Goal: Task Accomplishment & Management: Use online tool/utility

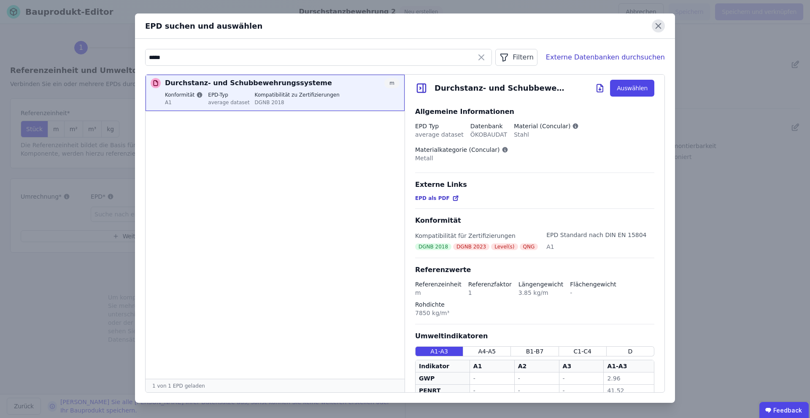
click at [653, 24] on icon at bounding box center [658, 25] width 13 height 13
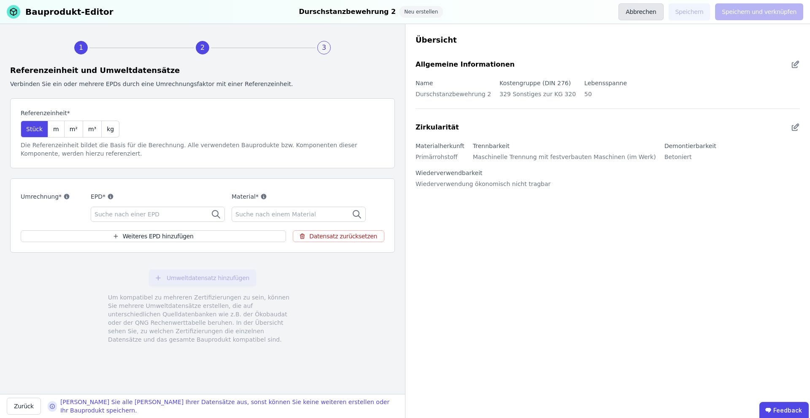
click at [655, 7] on button "Abbrechen" at bounding box center [640, 11] width 45 height 17
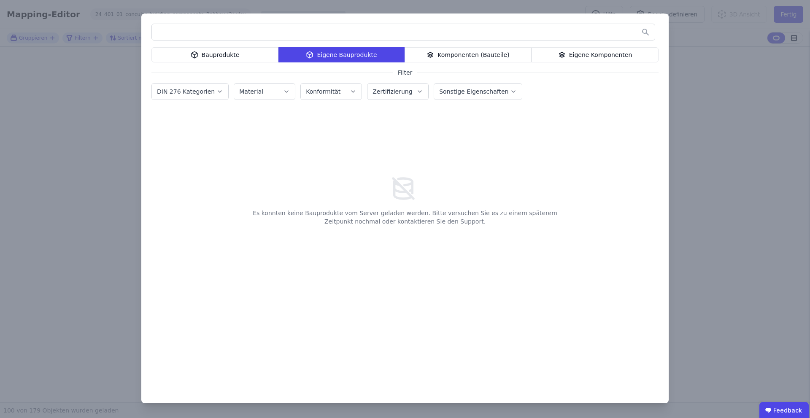
click at [105, 66] on div "Bauprodukte Eigene Bauprodukte Komponenten (Bauteile) Eigene Komponenten Filter…" at bounding box center [405, 209] width 810 height 418
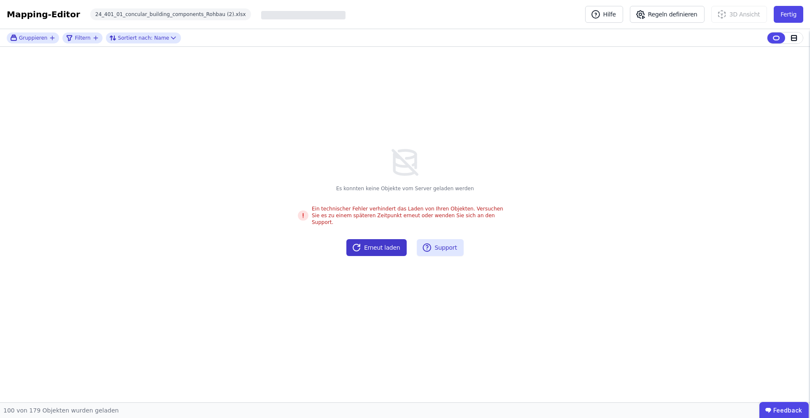
click at [379, 243] on button "Erneut laden" at bounding box center [376, 247] width 60 height 17
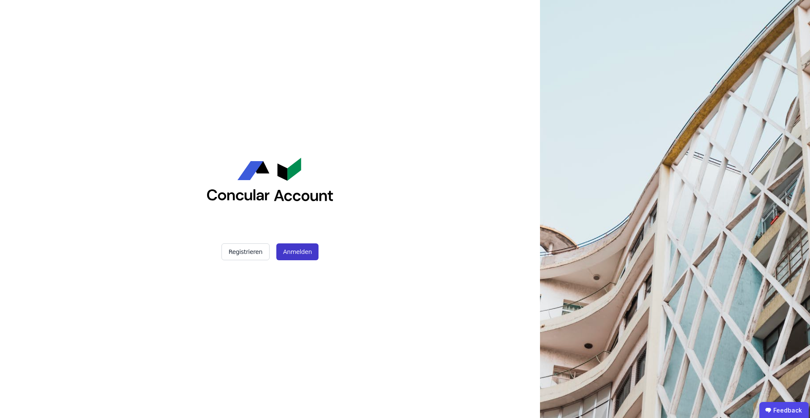
click at [303, 253] on button "Anmelden" at bounding box center [297, 251] width 42 height 17
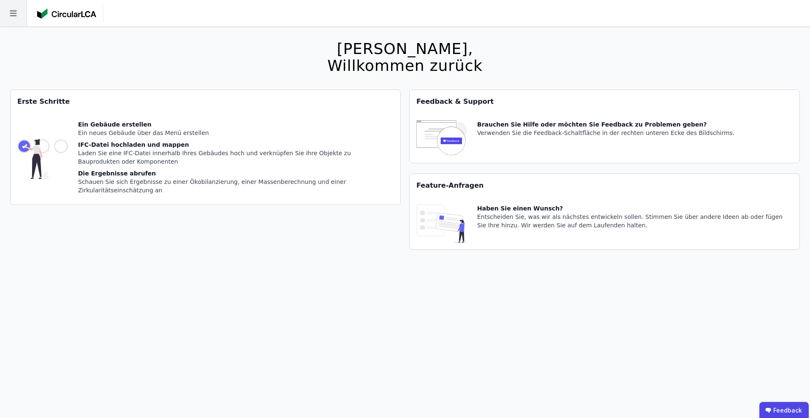
click at [8, 16] on icon at bounding box center [13, 13] width 27 height 27
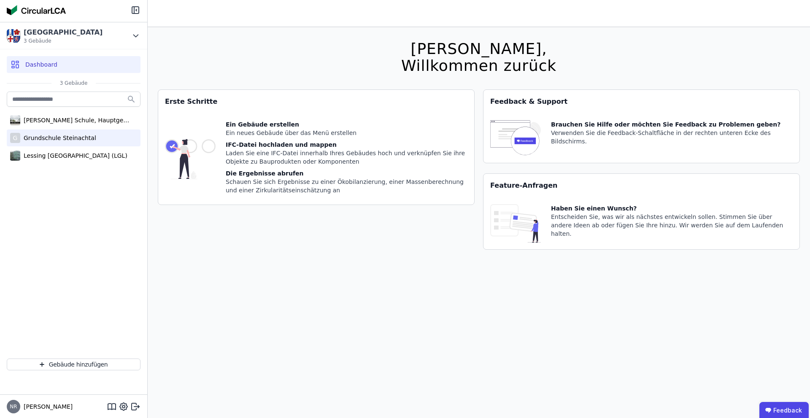
click at [67, 138] on div "Grundschule Steinachtal" at bounding box center [58, 138] width 76 height 8
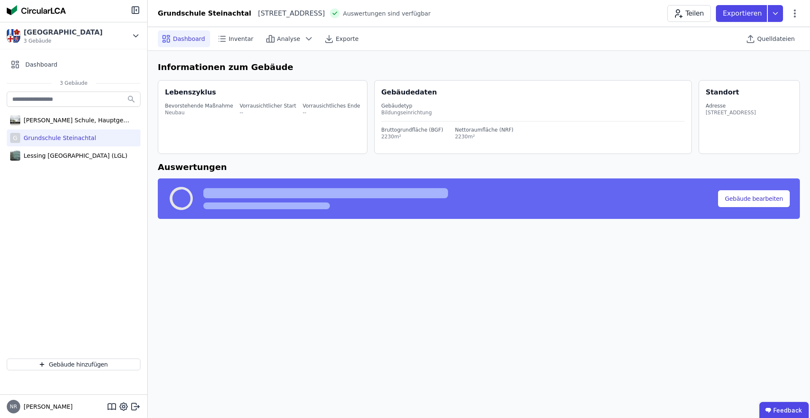
select select "*"
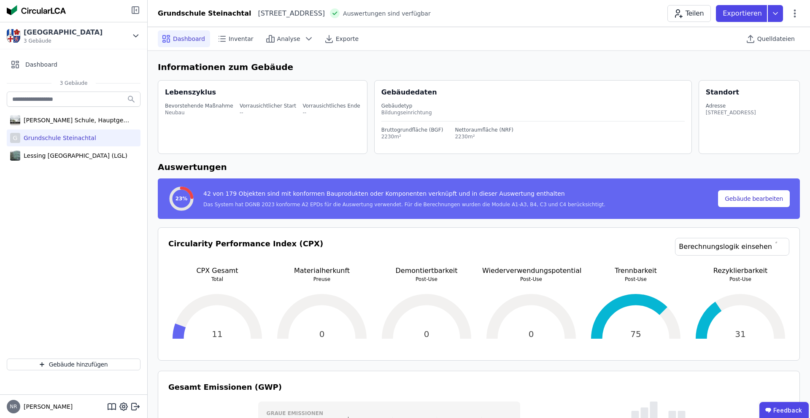
click at [135, 11] on icon at bounding box center [135, 10] width 10 height 10
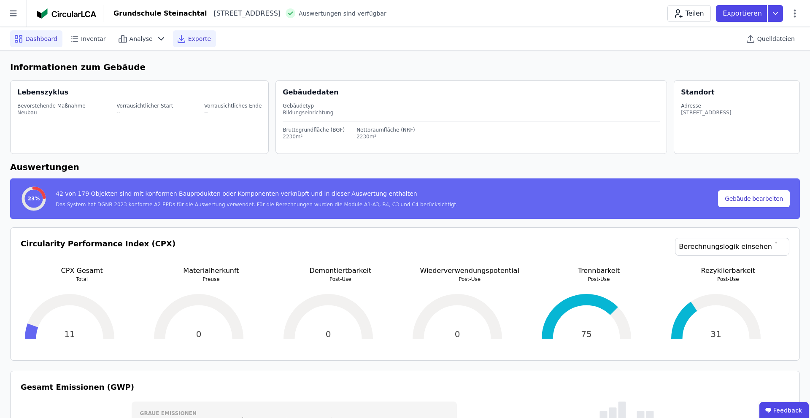
click at [188, 37] on span "Exporte" at bounding box center [199, 39] width 23 height 8
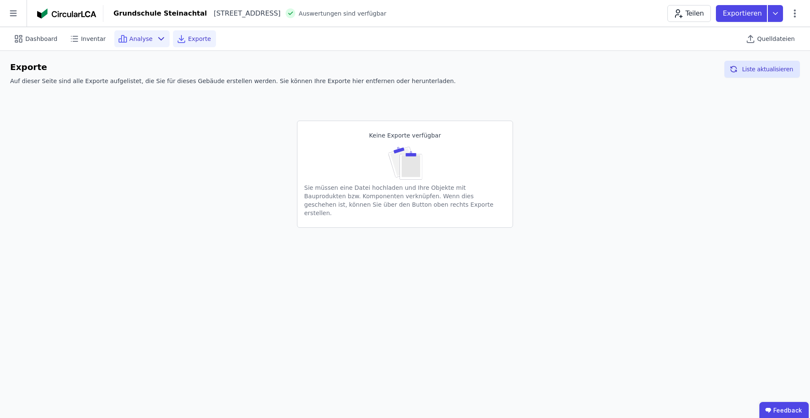
click at [129, 36] on span "Analyse" at bounding box center [140, 39] width 23 height 8
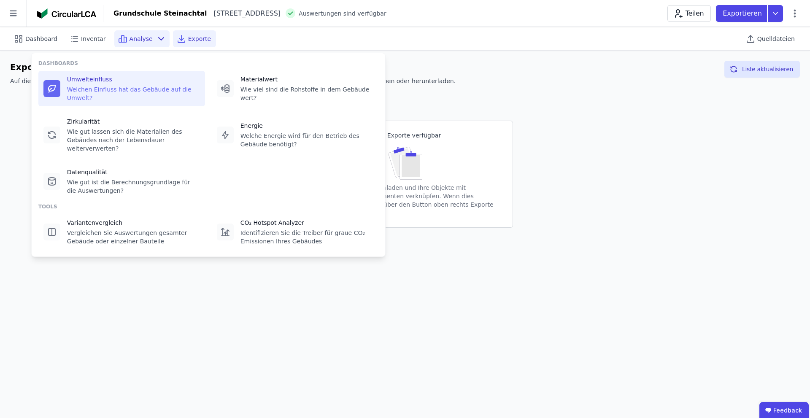
click at [111, 99] on div "Welchen Einfluss hat das Gebäude auf die Umwelt?" at bounding box center [133, 93] width 133 height 17
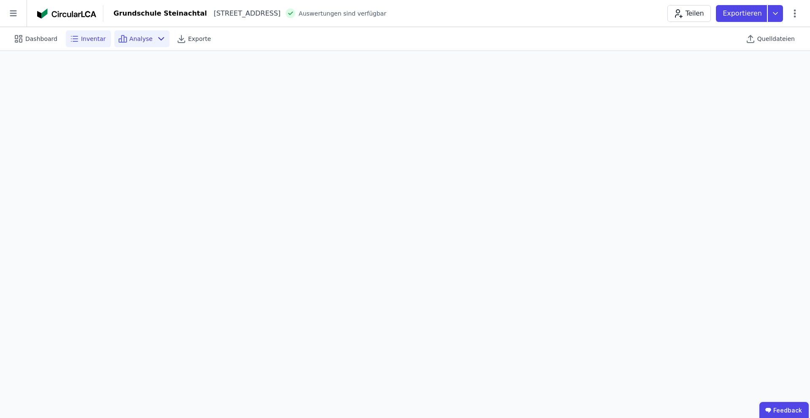
click at [91, 38] on span "Inventar" at bounding box center [93, 39] width 25 height 8
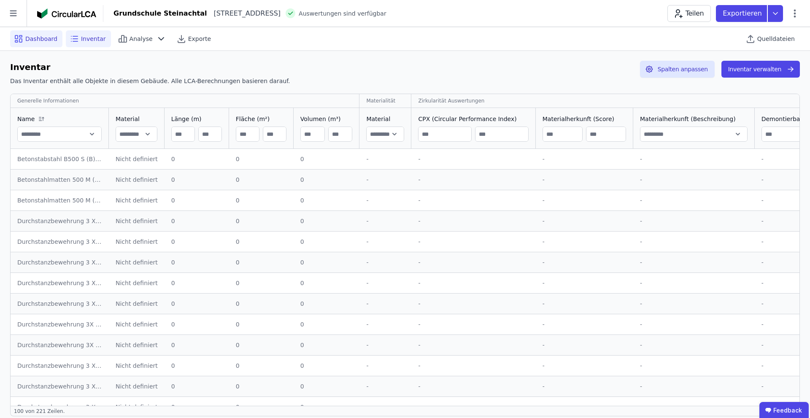
click at [38, 35] on span "Dashboard" at bounding box center [41, 39] width 32 height 8
select select "*"
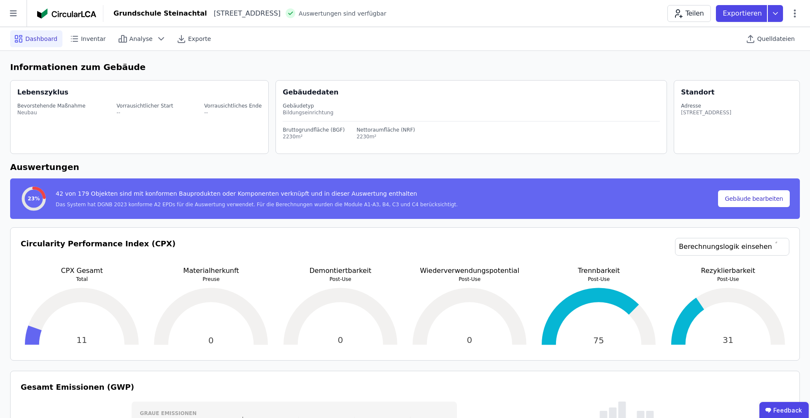
click at [803, 13] on div "Grundschule Steinachtal Hauptstraße 82 69518 Abtsteinach DE Auswertungen sind v…" at bounding box center [456, 13] width 706 height 17
click at [801, 13] on div "Grundschule Steinachtal Hauptstraße 82 69518 Abtsteinach DE Auswertungen sind v…" at bounding box center [456, 13] width 706 height 17
click at [795, 13] on icon at bounding box center [795, 13] width 2 height 8
click at [761, 29] on span "Gebäude bearbeiten" at bounding box center [755, 33] width 61 height 8
select select "**********"
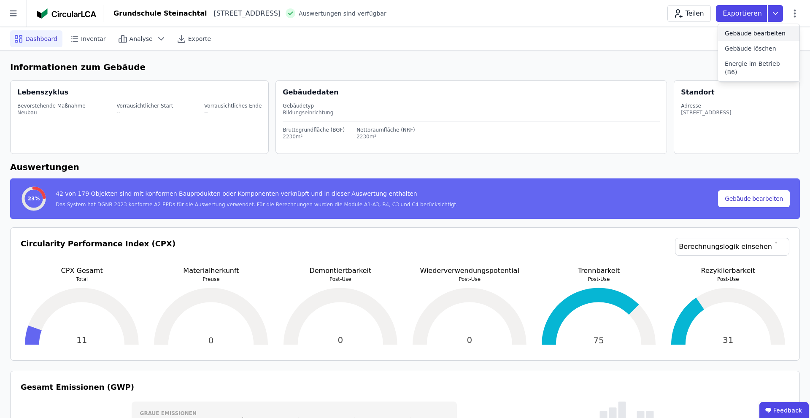
select select "*"
select select "**********"
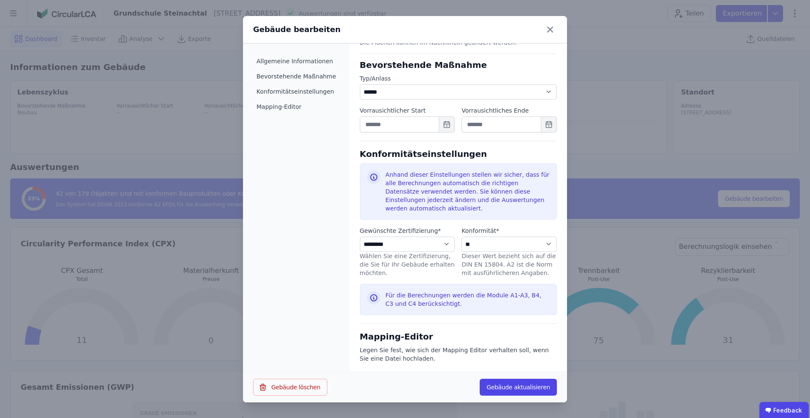
scroll to position [285, 0]
click at [445, 243] on select "**********" at bounding box center [407, 243] width 95 height 15
select select "**********"
click at [501, 247] on select "**********" at bounding box center [508, 243] width 95 height 15
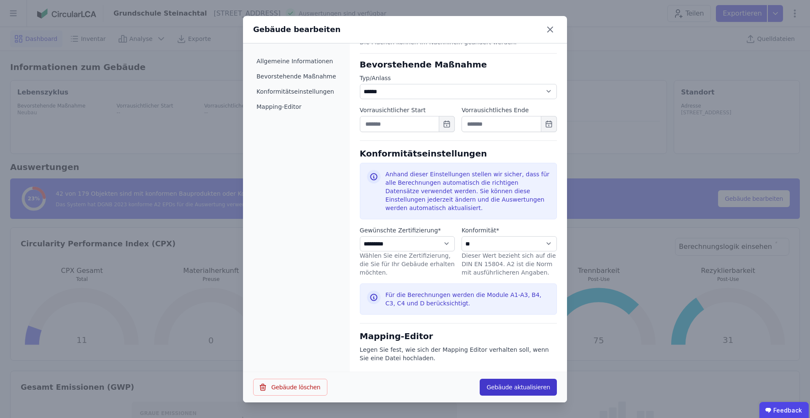
click at [526, 384] on button "Gebäude aktualisieren" at bounding box center [518, 387] width 77 height 17
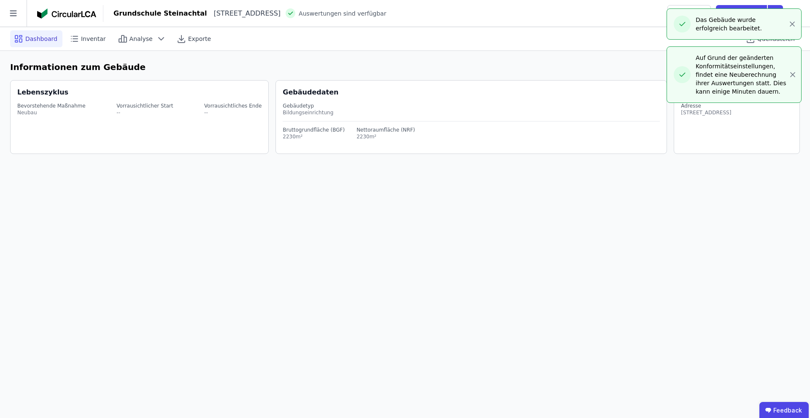
select select "*"
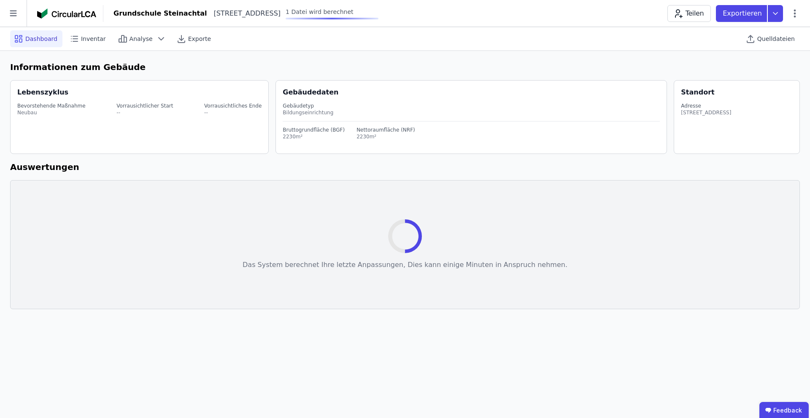
select select "*"
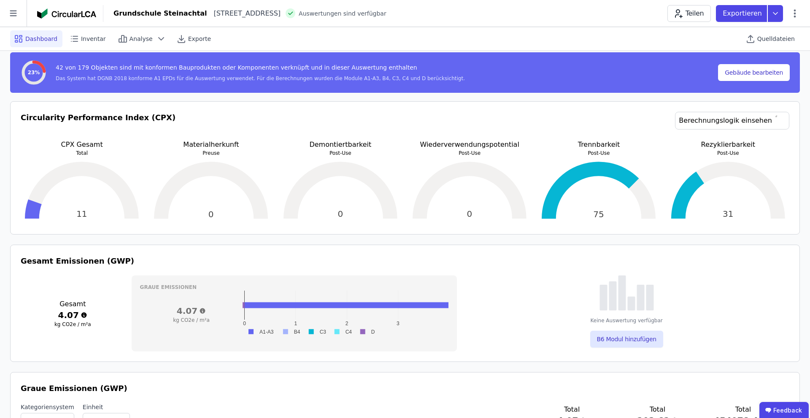
scroll to position [0, 0]
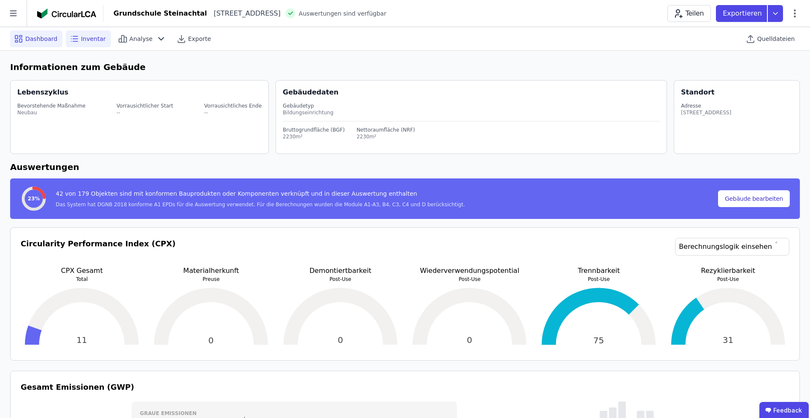
click at [89, 36] on span "Inventar" at bounding box center [93, 39] width 25 height 8
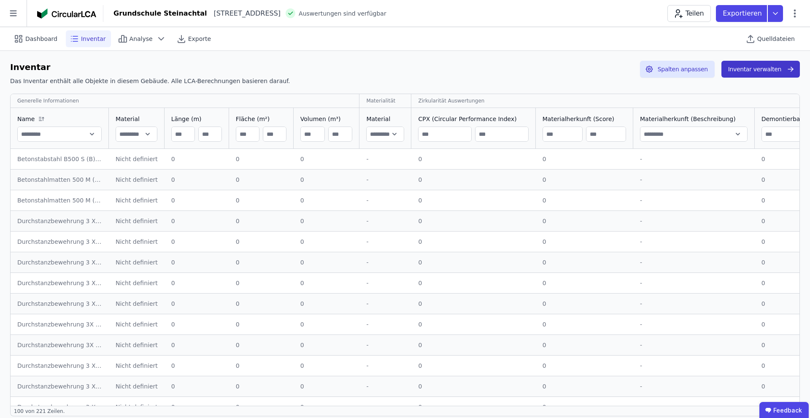
click at [755, 75] on button "Inventar verwalten" at bounding box center [760, 69] width 78 height 17
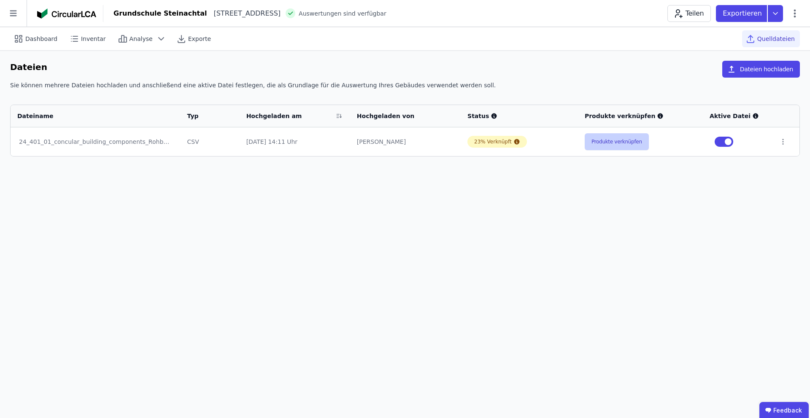
click at [630, 144] on button "Produkte verknüpfen" at bounding box center [617, 141] width 64 height 17
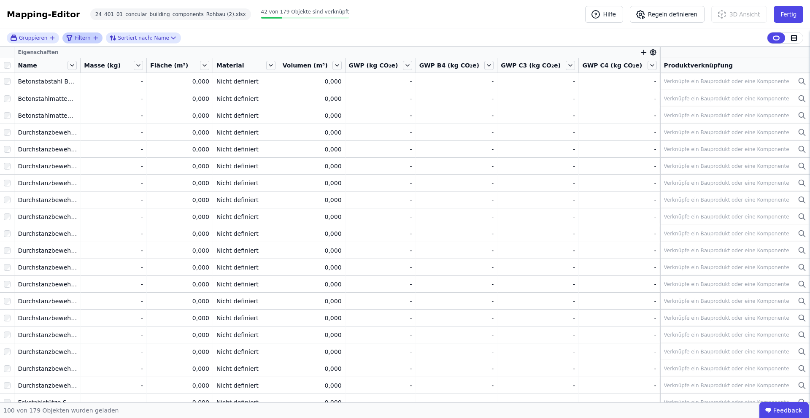
click at [84, 39] on span "Filtern" at bounding box center [83, 38] width 16 height 7
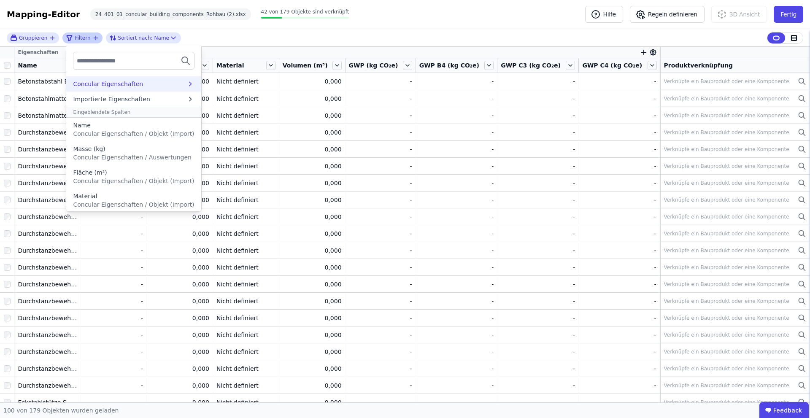
click at [141, 85] on div "Concular Eigenschaften" at bounding box center [129, 84] width 113 height 8
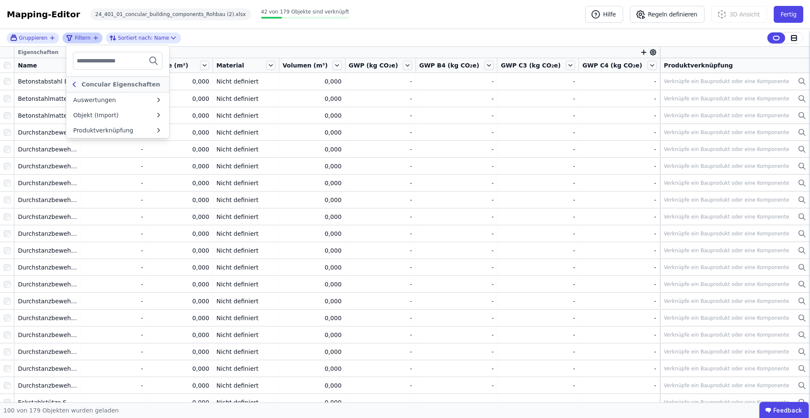
click at [73, 86] on icon at bounding box center [74, 84] width 9 height 10
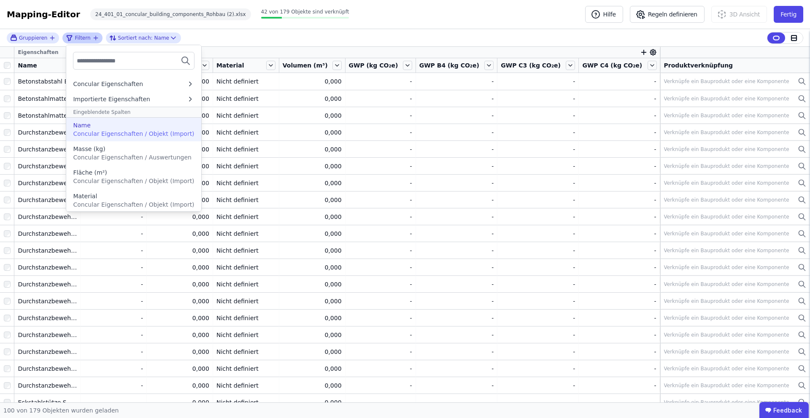
click at [148, 134] on span "Concular Eigenschaften / Objekt (Import)" at bounding box center [133, 133] width 121 height 7
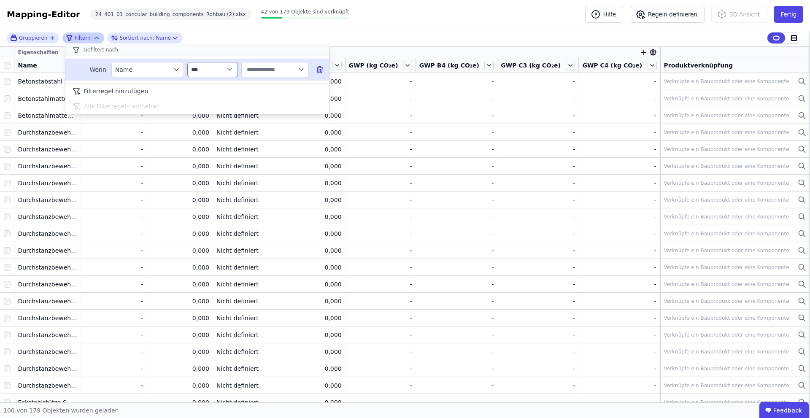
click at [231, 69] on select "**********" at bounding box center [212, 69] width 51 height 15
select select "********"
click at [267, 69] on input "text" at bounding box center [271, 69] width 52 height 15
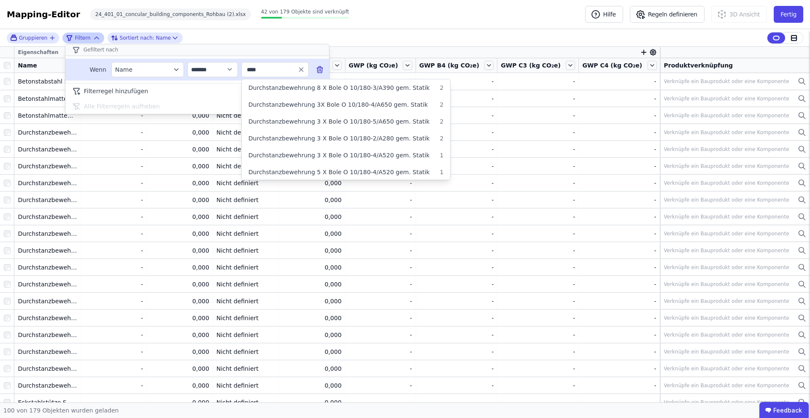
type input "*****"
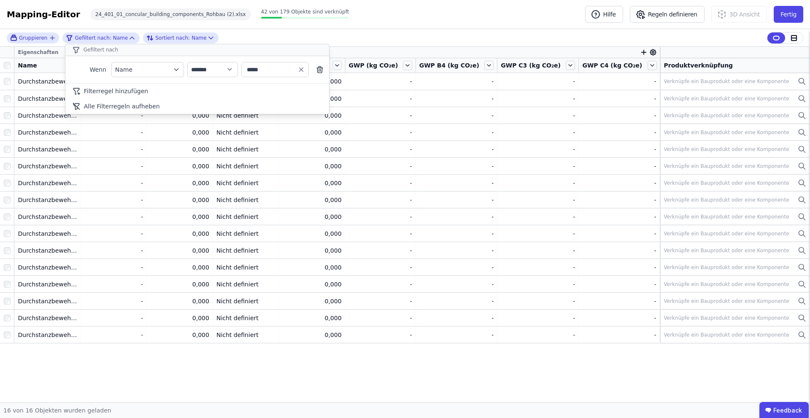
click at [221, 372] on div "**********" at bounding box center [405, 215] width 810 height 373
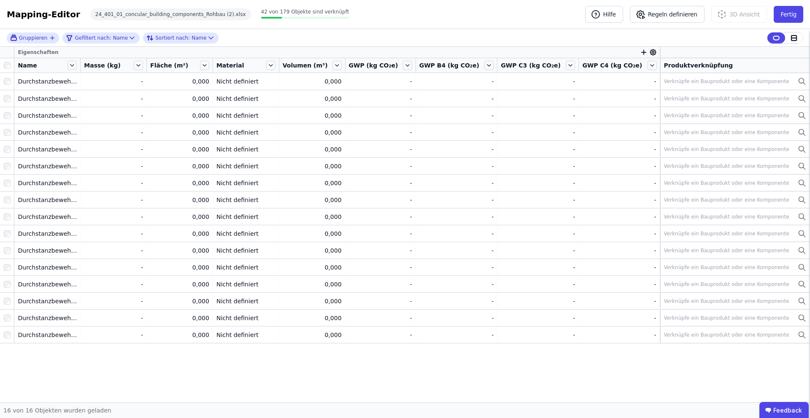
click at [2, 65] on div at bounding box center [7, 65] width 14 height 12
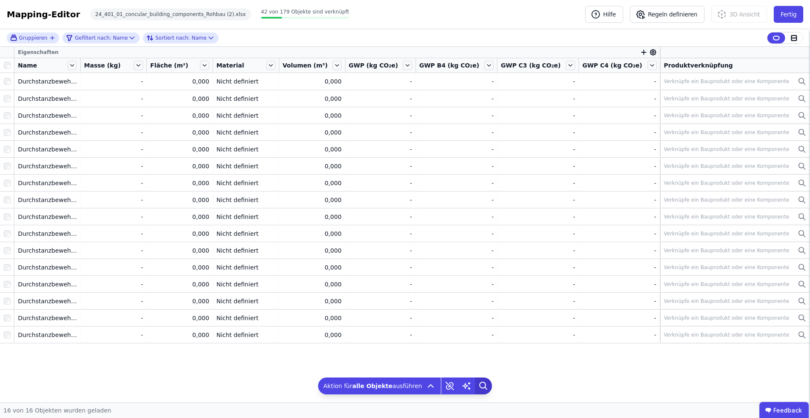
click at [480, 383] on icon at bounding box center [483, 385] width 17 height 17
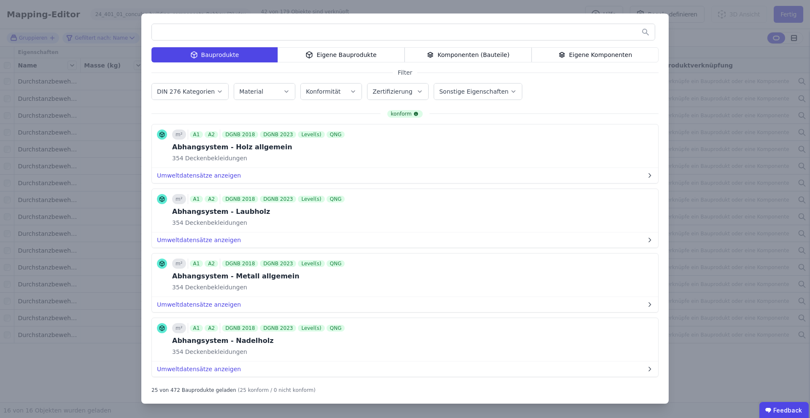
click at [354, 55] on div "Eigene Bauprodukte" at bounding box center [341, 54] width 127 height 15
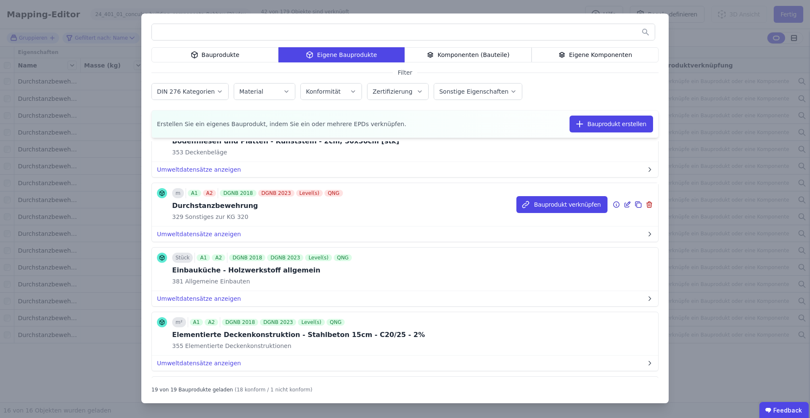
scroll to position [41, 0]
click at [567, 208] on button "Bauprodukt verknüpfen" at bounding box center [561, 205] width 91 height 17
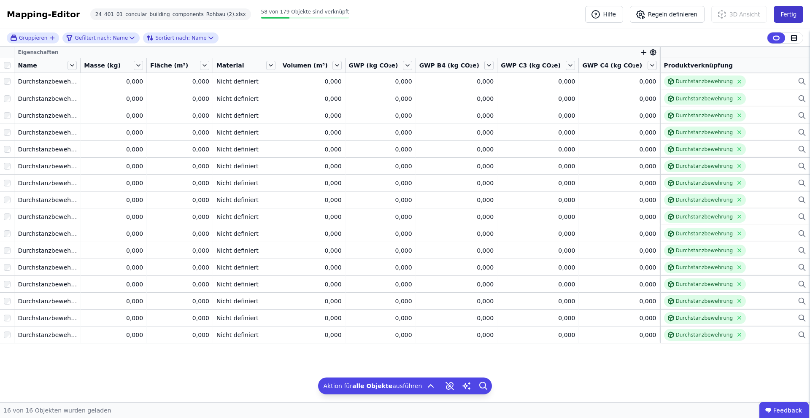
click at [798, 16] on button "Fertig" at bounding box center [789, 14] width 30 height 17
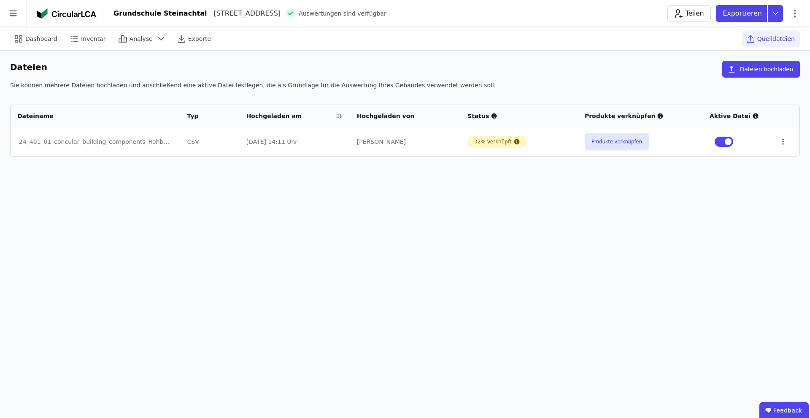
click at [782, 143] on icon at bounding box center [783, 142] width 8 height 8
click at [742, 140] on div "Löschen" at bounding box center [739, 139] width 84 height 13
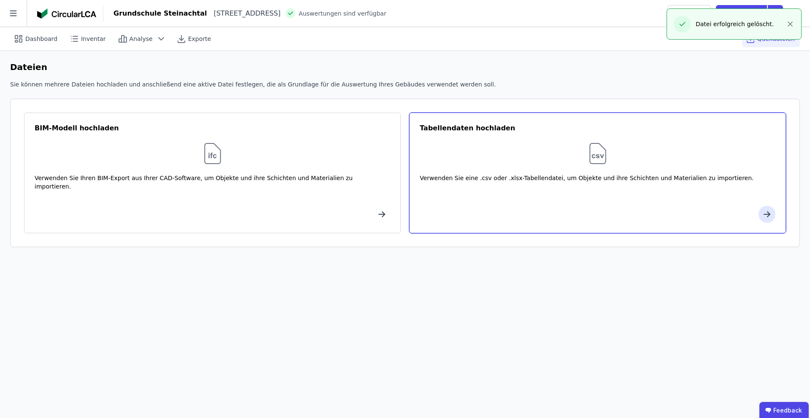
click at [620, 180] on div "Verwenden Sie eine .csv oder .xlsx-Tabellendatei, um Objekte und ihre Schichten…" at bounding box center [598, 186] width 356 height 25
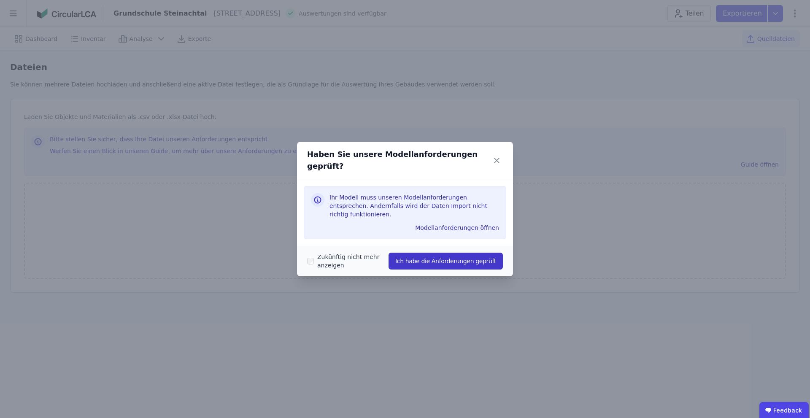
click at [429, 253] on button "Ich habe die Anforderungen geprüft" at bounding box center [445, 261] width 114 height 17
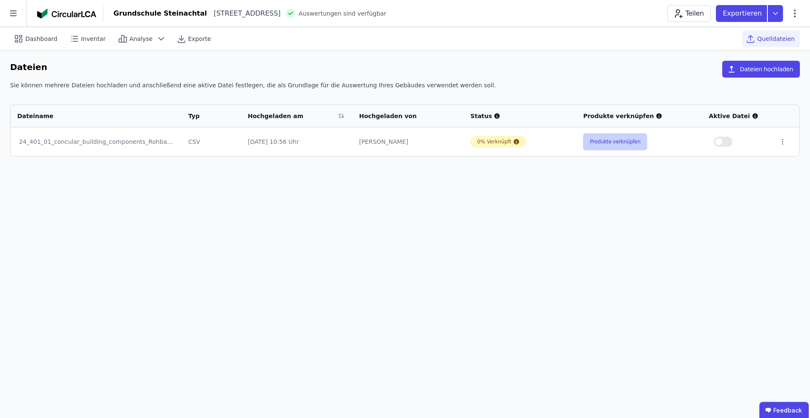
click at [620, 137] on button "Produkte verknüpfen" at bounding box center [615, 141] width 64 height 17
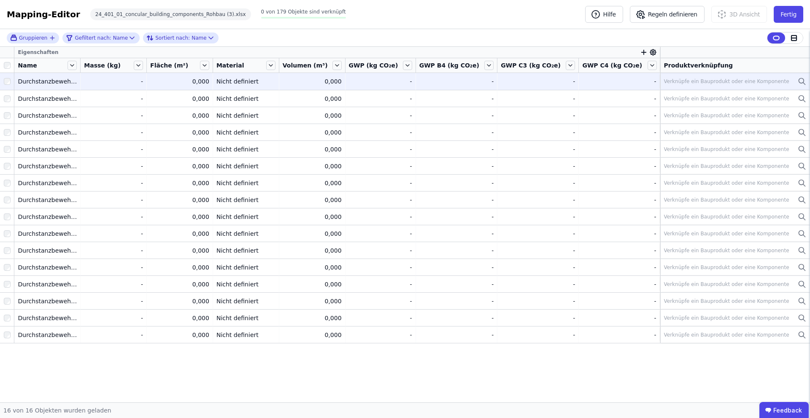
click at [692, 78] on div "Verknüpfe ein Bauprodukt oder eine Komponente" at bounding box center [726, 81] width 125 height 7
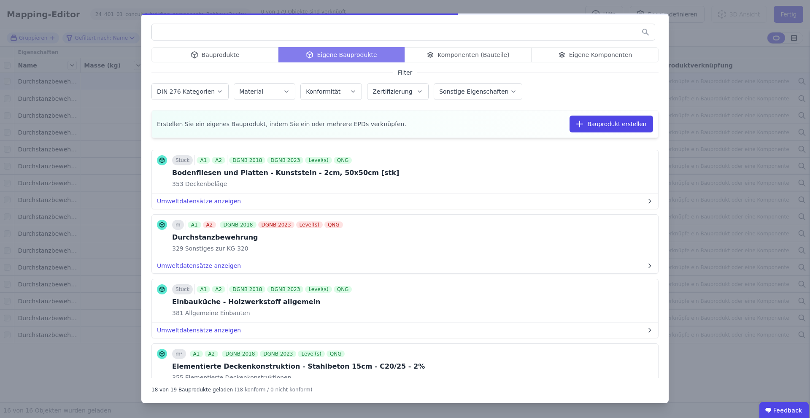
click at [724, 86] on div "Bauprodukte Eigene Bauprodukte Komponenten (Bauteile) Eigene Komponenten Filter…" at bounding box center [405, 209] width 810 height 418
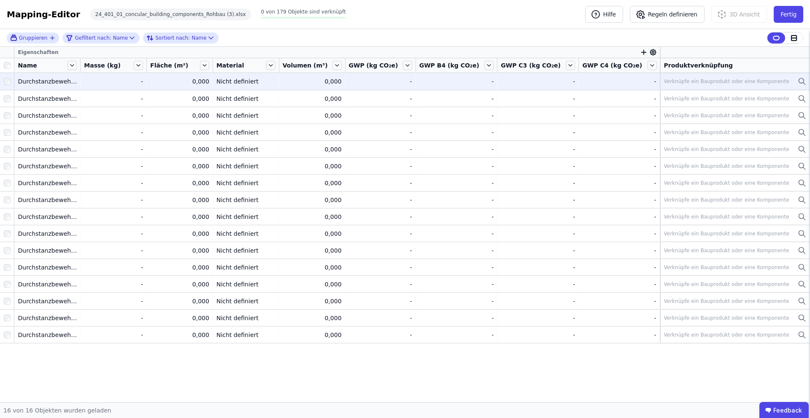
click at [719, 84] on div "Verknüpfe ein Bauprodukt oder eine Komponente" at bounding box center [726, 81] width 125 height 7
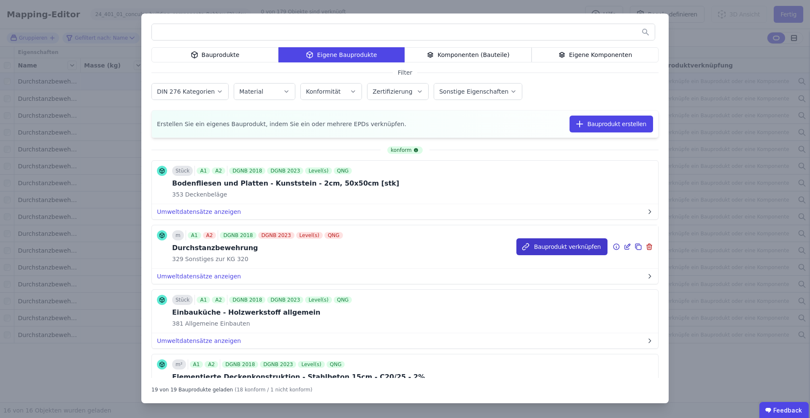
click at [565, 254] on button "Bauprodukt verknüpfen" at bounding box center [561, 246] width 91 height 17
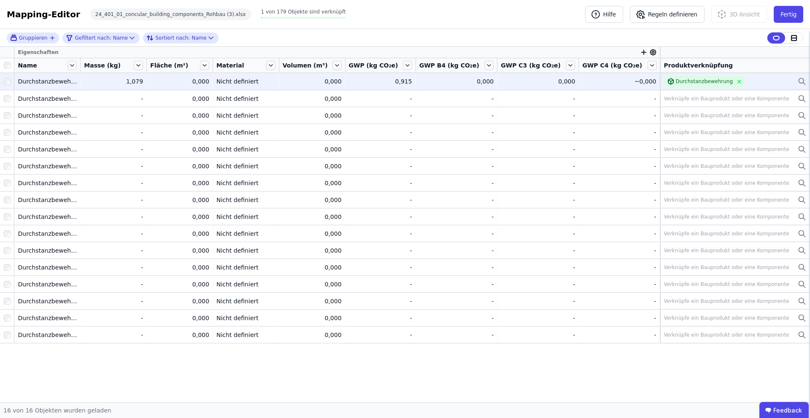
click at [142, 369] on div "Eigenschaften Name Masse (kg) Fläche (m²) Material Volumen (m³) GWP (kg CO₂e) G…" at bounding box center [405, 225] width 810 height 356
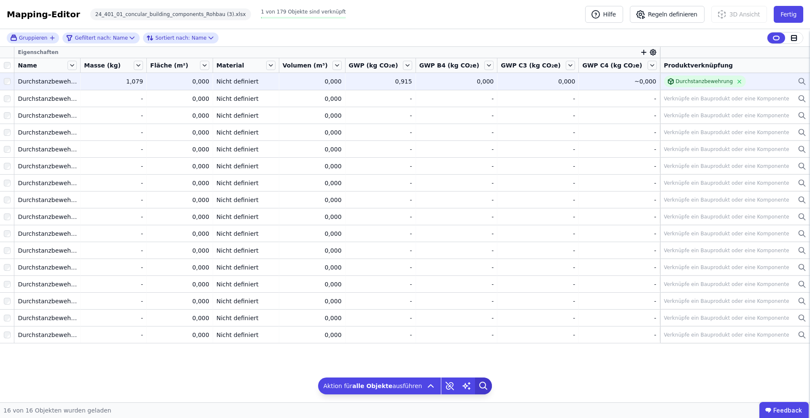
click at [480, 386] on icon at bounding box center [483, 385] width 17 height 17
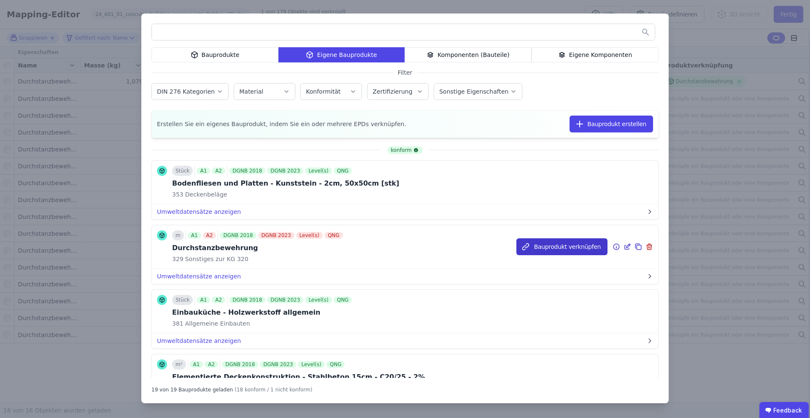
click at [539, 246] on button "Bauprodukt verknüpfen" at bounding box center [561, 246] width 91 height 17
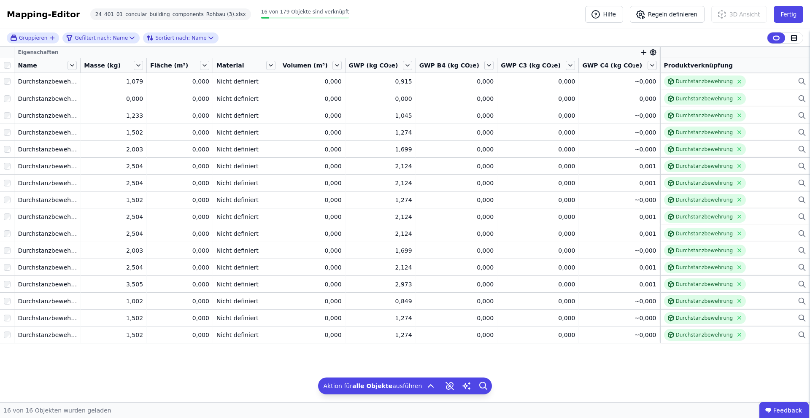
click at [641, 52] on icon "button" at bounding box center [643, 52] width 5 height 0
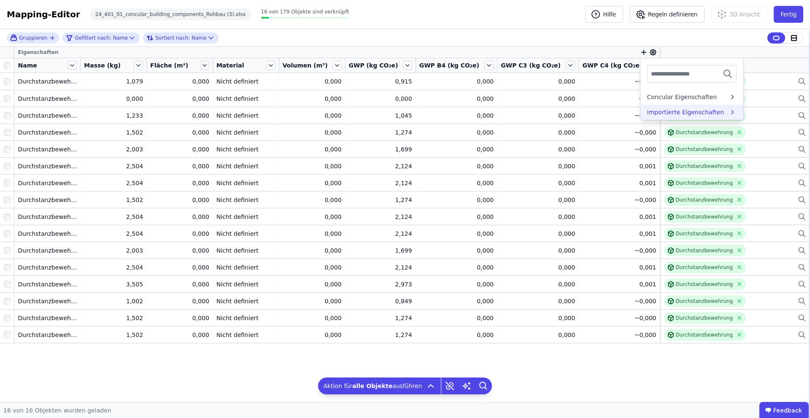
click at [672, 113] on div "Importierte Eigenschaften" at bounding box center [685, 112] width 77 height 8
click at [672, 113] on div "Extra" at bounding box center [690, 113] width 86 height 8
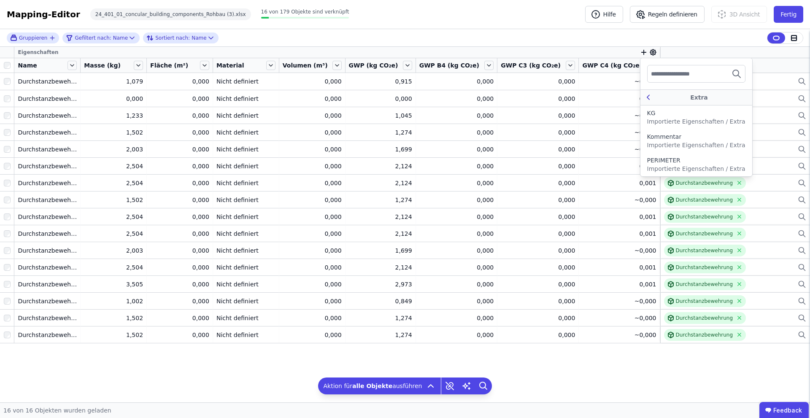
click at [647, 98] on icon at bounding box center [648, 97] width 2 height 5
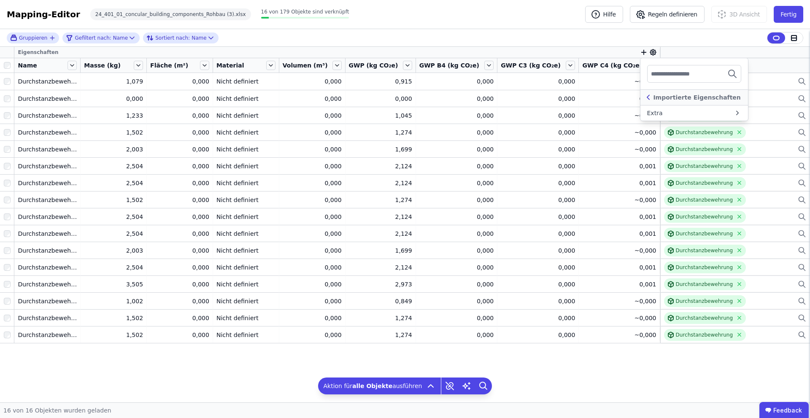
click at [647, 98] on icon at bounding box center [648, 97] width 2 height 5
click at [653, 101] on div "Concular Eigenschaften" at bounding box center [691, 96] width 103 height 15
click at [695, 127] on div "Objekt (Import)" at bounding box center [688, 128] width 82 height 8
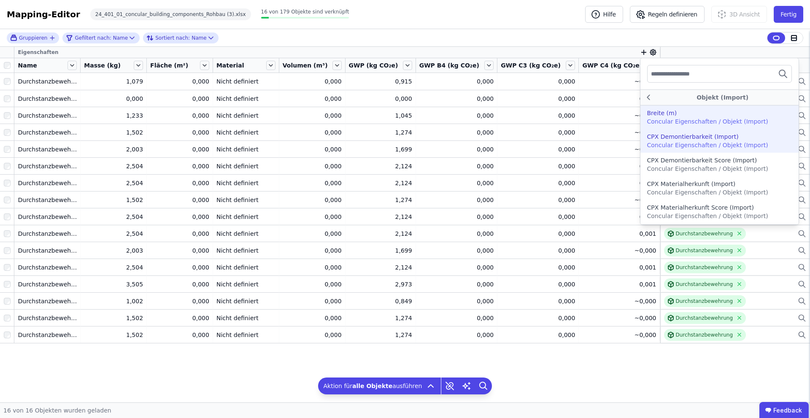
click at [686, 108] on div "Breite (m) Concular Eigenschaften / Objekt (Import)" at bounding box center [719, 117] width 159 height 24
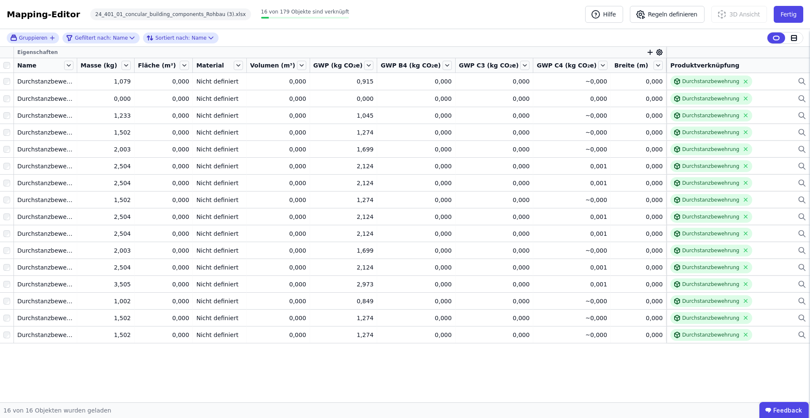
click at [650, 53] on icon "button" at bounding box center [650, 53] width 8 height 8
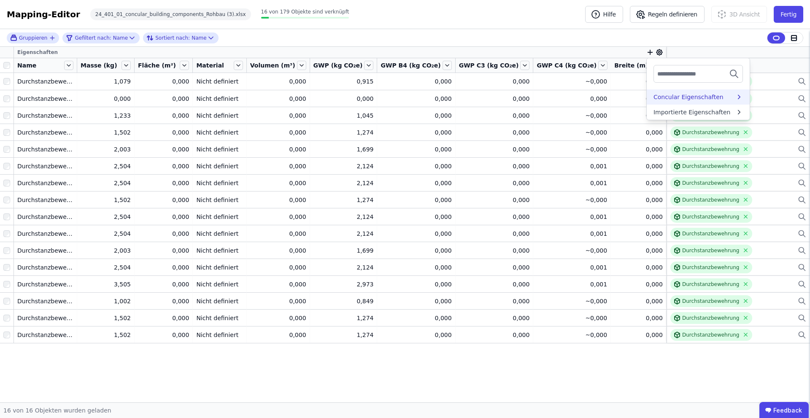
click at [681, 97] on div "Concular Eigenschaften" at bounding box center [688, 97] width 70 height 8
click at [699, 128] on div "Objekt (Import)" at bounding box center [694, 128] width 82 height 8
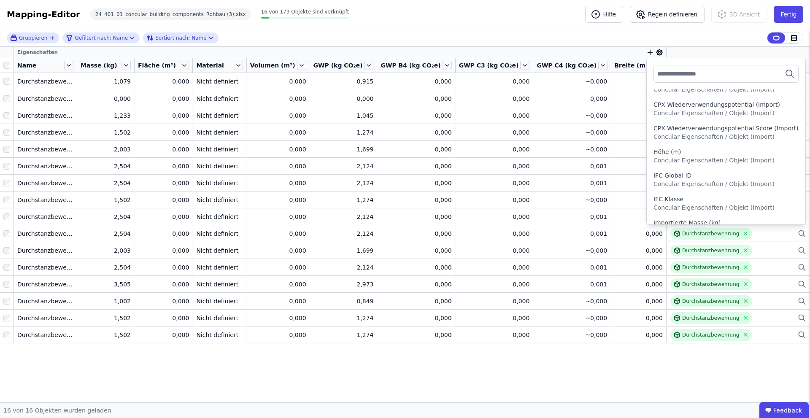
scroll to position [152, 0]
click at [712, 156] on span "Concular Eigenschaften / Objekt (Import)" at bounding box center [713, 158] width 121 height 7
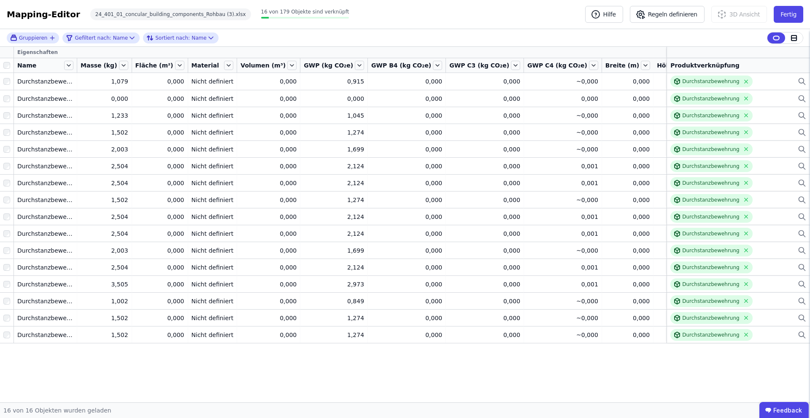
click at [684, 52] on icon "button" at bounding box center [686, 52] width 5 height 0
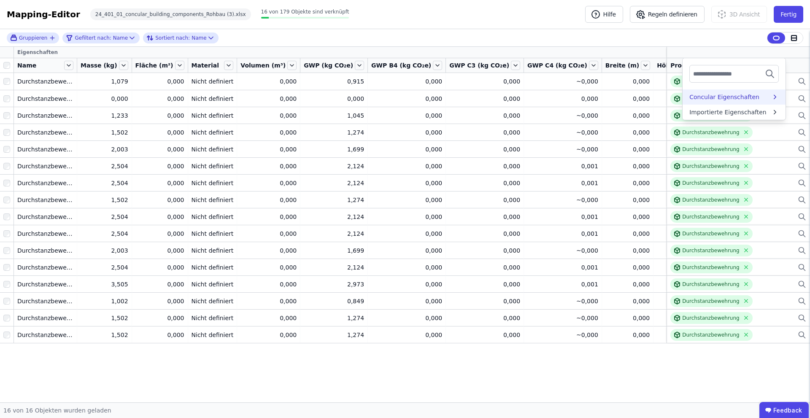
click at [689, 99] on div "Concular Eigenschaften" at bounding box center [724, 97] width 70 height 8
click at [693, 123] on div "Objekt (Import)" at bounding box center [733, 128] width 103 height 15
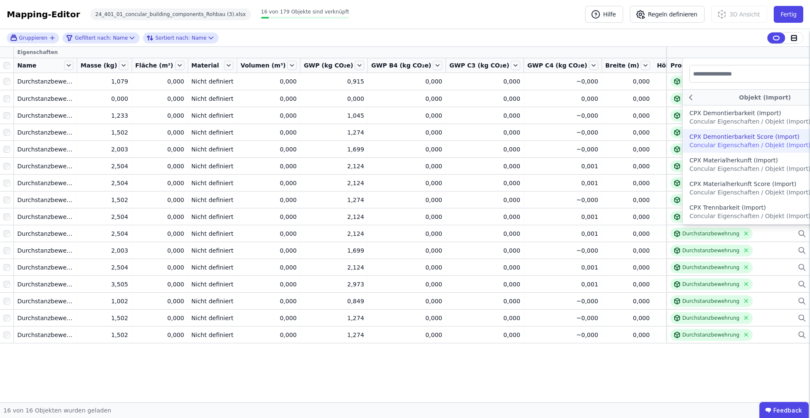
scroll to position [188, 0]
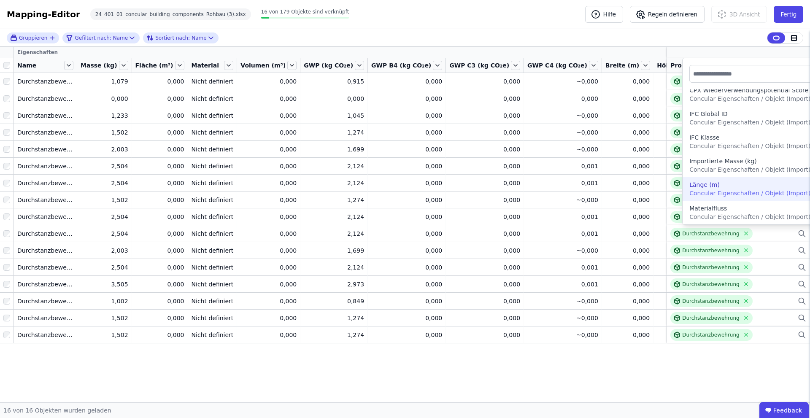
click at [701, 192] on span "Concular Eigenschaften / Objekt (Import)" at bounding box center [749, 193] width 121 height 7
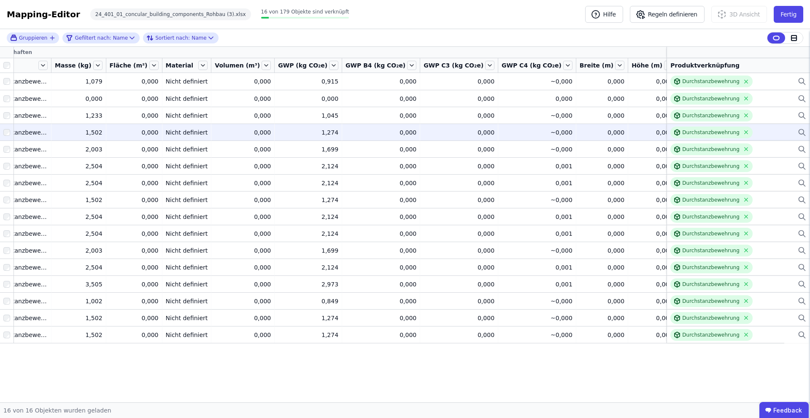
scroll to position [0, 0]
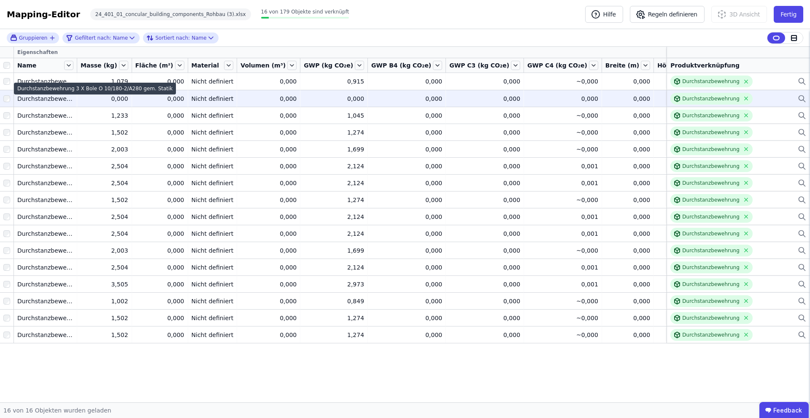
click at [58, 99] on div "Durchstanzbewehrung 3 X Bole O 10/180-2/A280 gem. Statik" at bounding box center [45, 98] width 56 height 8
